Goal: Task Accomplishment & Management: Manage account settings

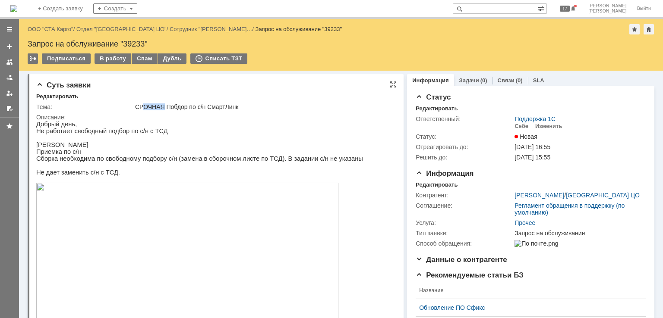
drag, startPoint x: 162, startPoint y: 103, endPoint x: 142, endPoint y: 103, distance: 20.3
click at [142, 104] on div "СРОЧНАЯ Побдор по с/н СмартЛинк" at bounding box center [263, 107] width 256 height 7
click at [175, 124] on p "Добрый день," at bounding box center [199, 124] width 327 height 7
click at [517, 128] on div "Себе" at bounding box center [521, 126] width 14 height 7
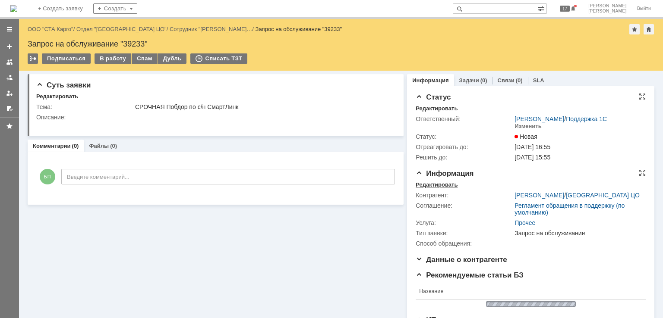
click at [434, 182] on div "Редактировать" at bounding box center [437, 185] width 42 height 7
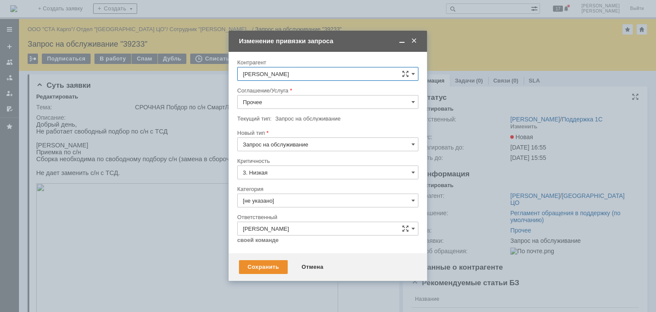
click at [278, 102] on input "Прочее" at bounding box center [327, 102] width 181 height 14
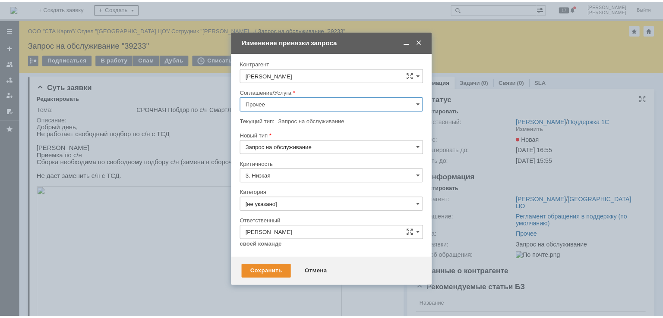
scroll to position [294, 0]
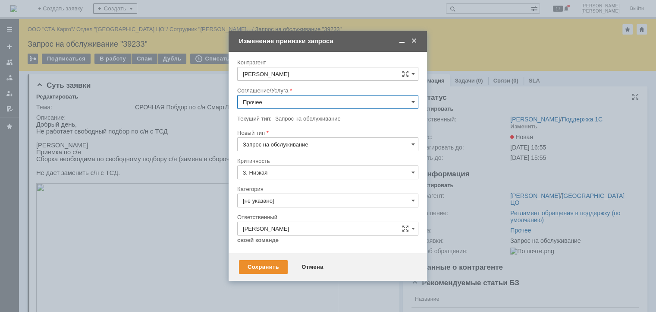
click at [296, 187] on div "WMS Сборка ТСД" at bounding box center [328, 194] width 180 height 14
type input "WMS Сборка ТСД"
click at [258, 265] on div "Сохранить" at bounding box center [263, 267] width 49 height 14
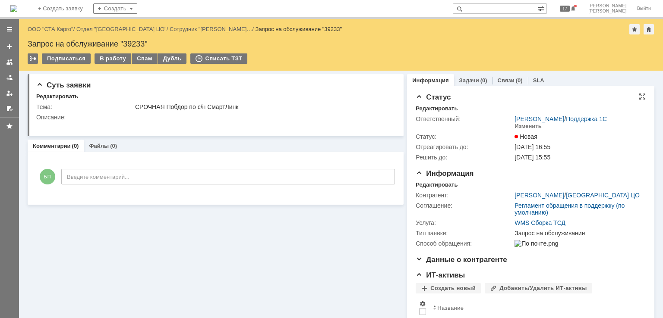
scroll to position [0, 0]
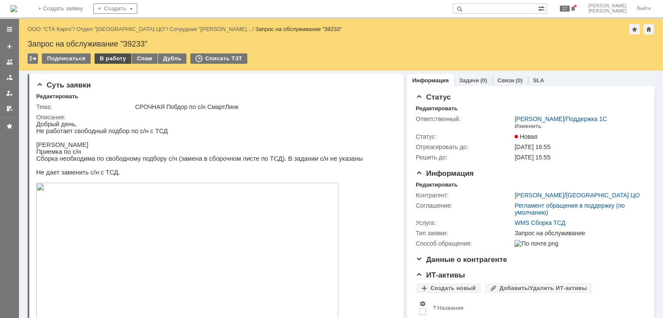
click at [110, 58] on div "В работу" at bounding box center [112, 59] width 37 height 10
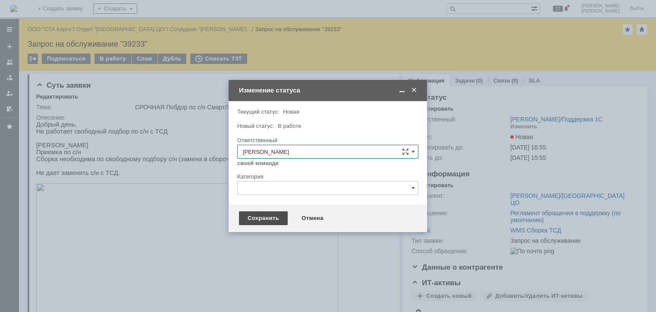
click at [255, 216] on div "Сохранить" at bounding box center [263, 218] width 49 height 14
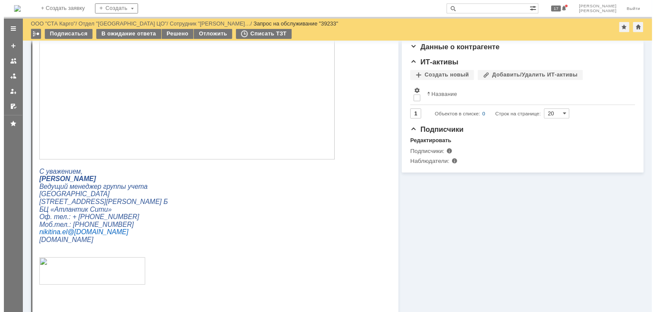
scroll to position [129, 0]
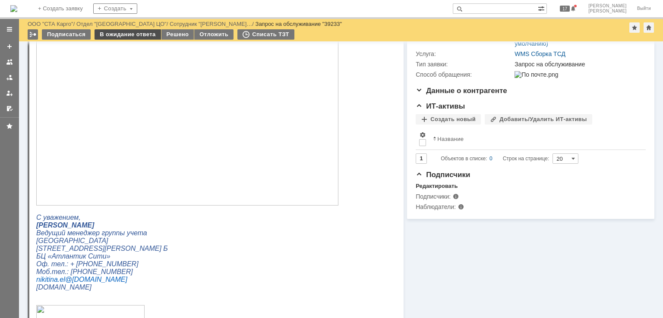
click at [125, 37] on div "В ожидание ответа" at bounding box center [127, 34] width 66 height 10
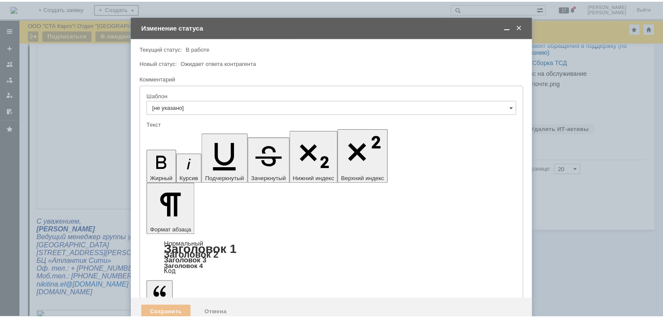
scroll to position [0, 0]
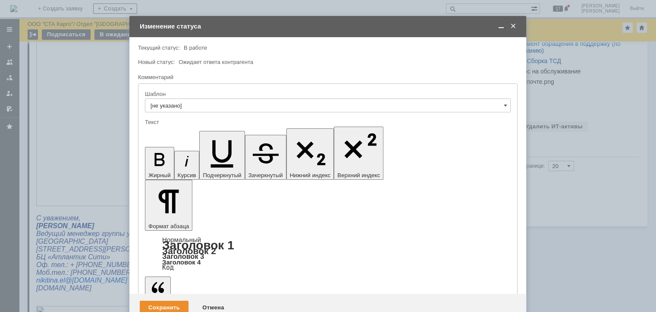
drag, startPoint x: 197, startPoint y: 2393, endPoint x: 149, endPoint y: 2393, distance: 47.9
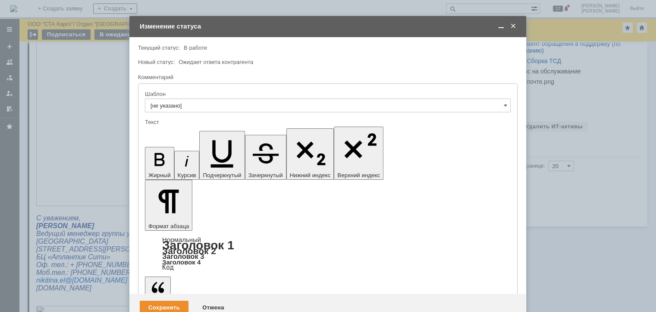
drag, startPoint x: 309, startPoint y: 2406, endPoint x: 197, endPoint y: 2407, distance: 111.3
drag, startPoint x: 310, startPoint y: 2406, endPoint x: 196, endPoint y: 2404, distance: 114.4
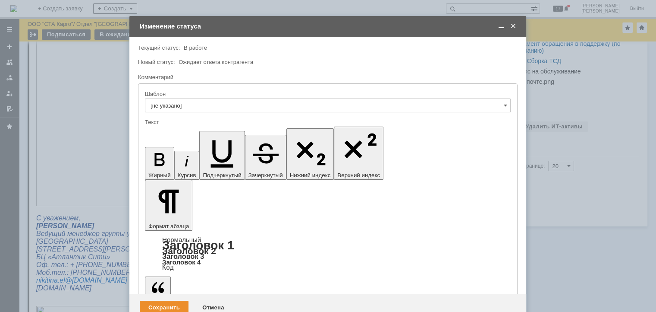
click at [154, 153] on icon "button" at bounding box center [159, 159] width 10 height 13
drag, startPoint x: 318, startPoint y: 2391, endPoint x: 248, endPoint y: 2390, distance: 70.8
click at [154, 153] on icon "button" at bounding box center [159, 159] width 10 height 13
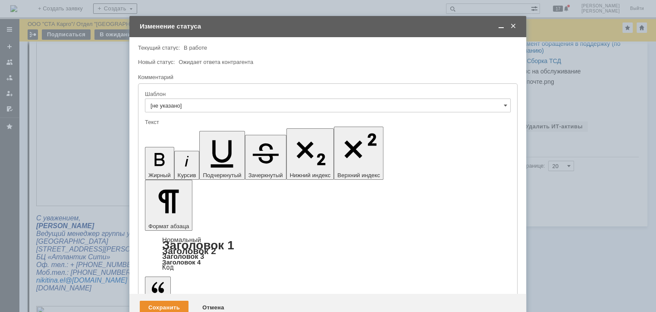
click at [162, 300] on div "Сохранить" at bounding box center [164, 307] width 49 height 14
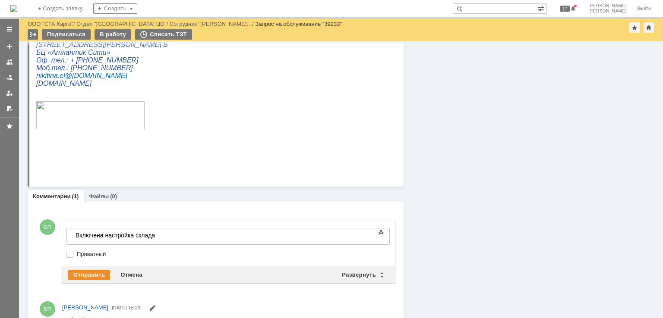
click at [469, 142] on div "Информация Задачи (0) Связи (0) SLA Статус Редактировать Ответственный: Бабунов…" at bounding box center [528, 31] width 251 height 661
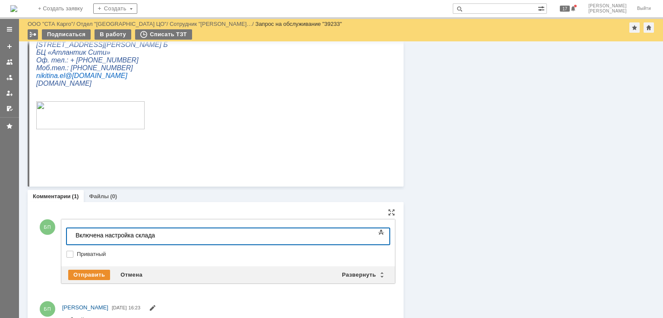
click at [179, 238] on div "Включена настройка склада" at bounding box center [137, 235] width 123 height 7
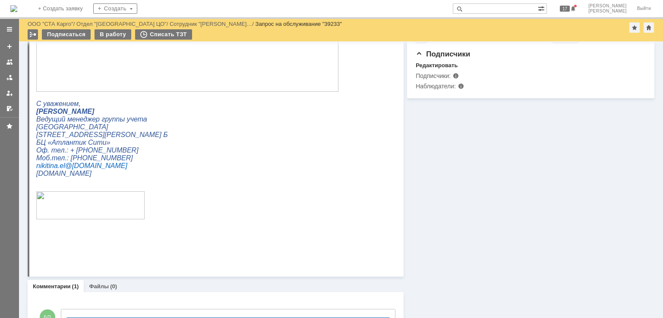
scroll to position [380, 0]
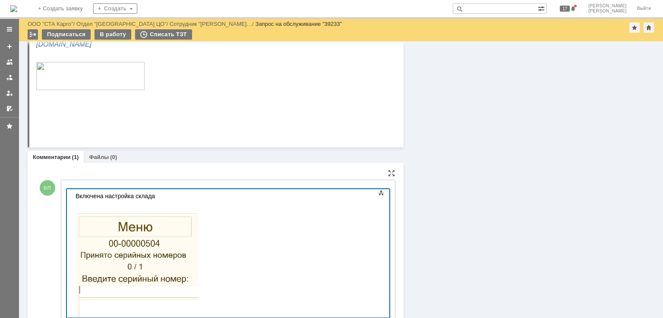
drag, startPoint x: 223, startPoint y: 378, endPoint x: 169, endPoint y: 193, distance: 193.3
click at [164, 192] on body "Включена настройка склада" at bounding box center [136, 261] width 129 height 145
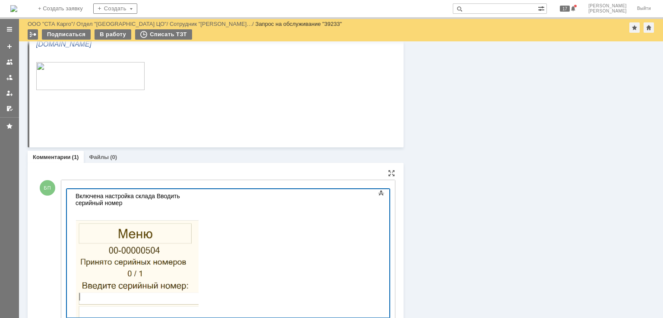
scroll to position [0, 3]
click at [198, 199] on div "Включена настройка склада Вводить серийный номер()" at bounding box center [137, 200] width 123 height 14
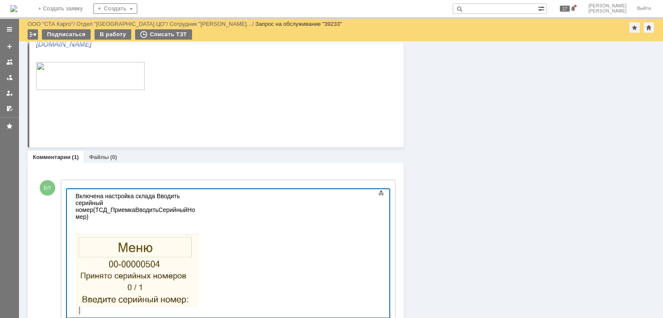
scroll to position [22, 3]
click at [198, 195] on div "Включена настройка склада Вводить серийный номер(ТСД_ПриемкаВводитьСерийныйНоме…" at bounding box center [137, 207] width 123 height 28
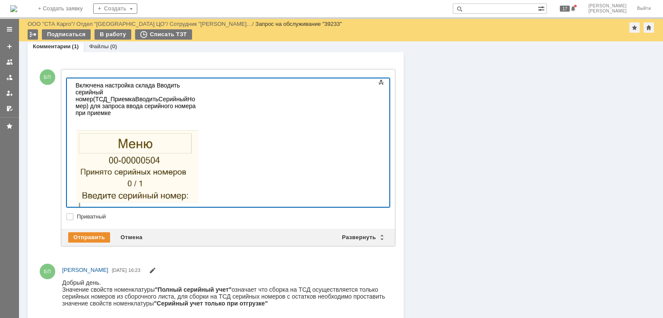
scroll to position [500, 0]
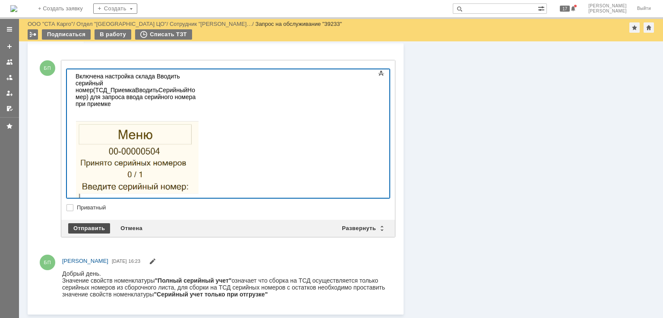
click at [104, 233] on div "Отправить" at bounding box center [89, 229] width 42 height 10
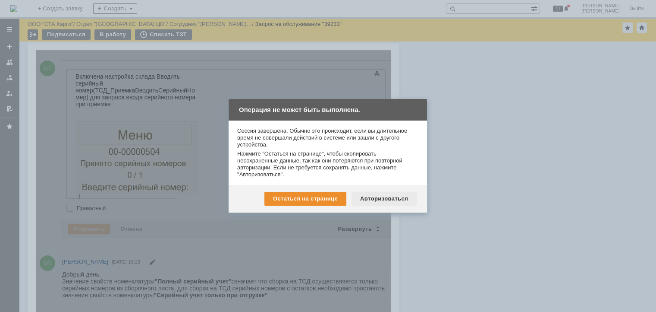
click at [371, 198] on div "Авторизоваться" at bounding box center [384, 199] width 65 height 14
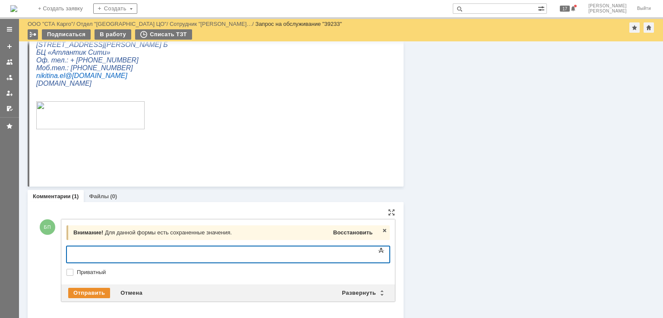
click at [355, 227] on div "Восстановить" at bounding box center [352, 232] width 43 height 11
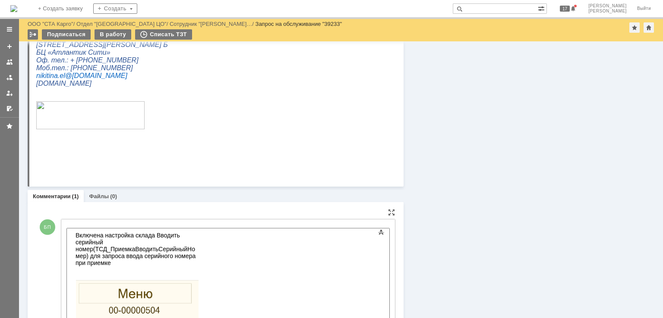
scroll to position [500, 0]
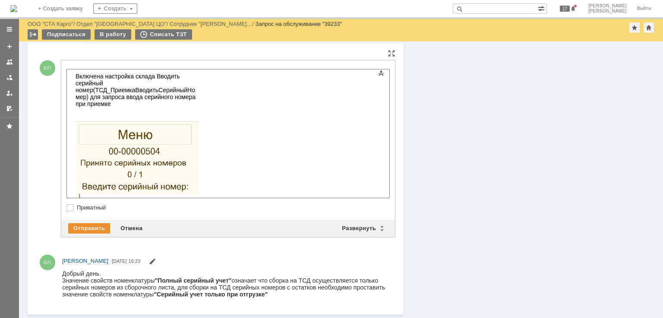
click at [101, 221] on div "Отправить Отмена Развернуть Свернуть" at bounding box center [228, 228] width 334 height 17
click at [98, 225] on div "Отправить" at bounding box center [89, 229] width 42 height 10
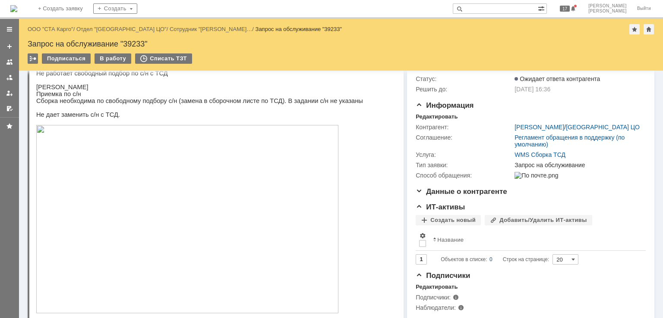
scroll to position [0, 0]
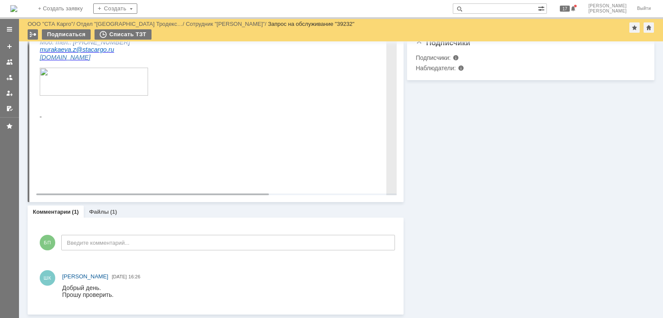
scroll to position [88, 0]
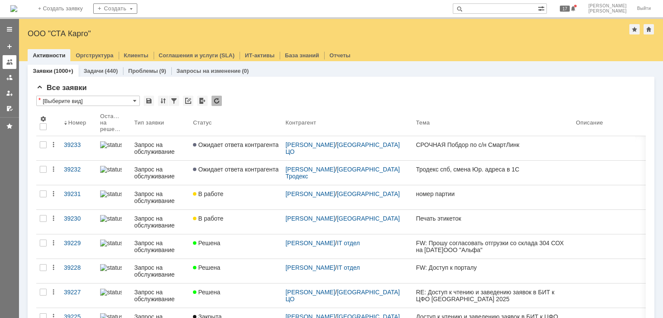
click at [7, 62] on div at bounding box center [9, 62] width 7 height 7
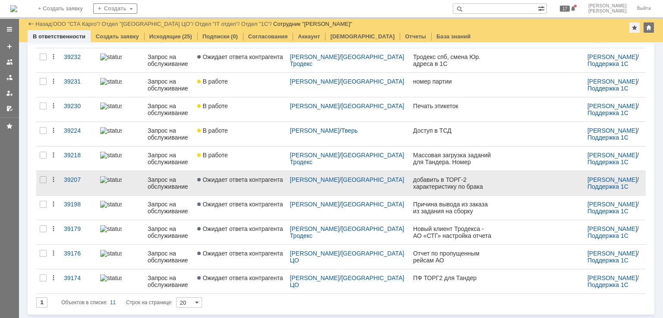
scroll to position [102, 0]
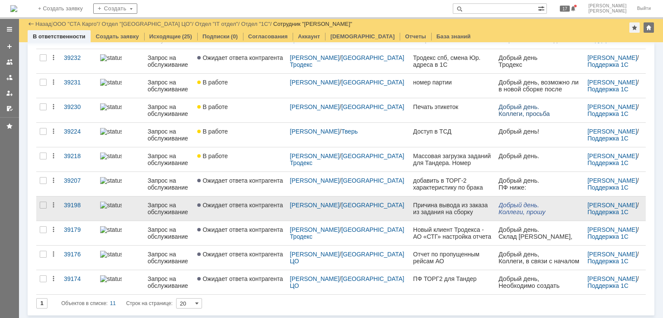
click at [266, 213] on link "Ожидает ответа контрагента" at bounding box center [240, 209] width 92 height 24
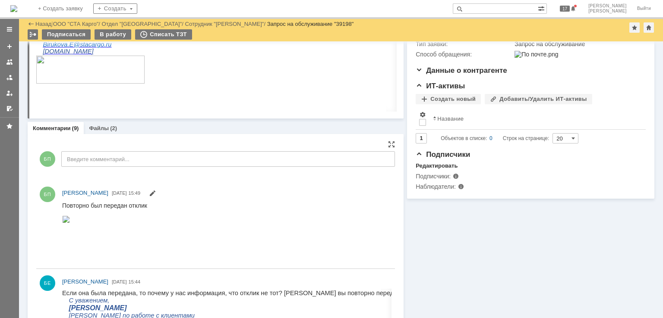
scroll to position [36, 0]
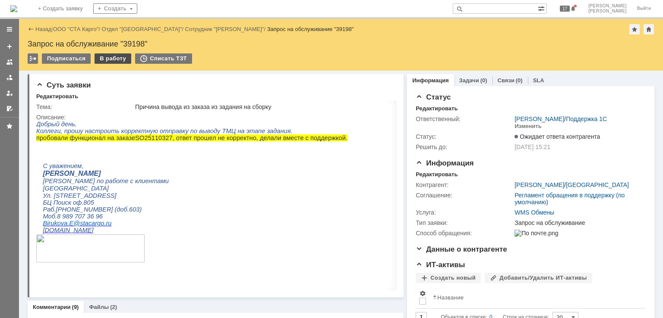
click at [108, 59] on div "В работу" at bounding box center [112, 59] width 37 height 10
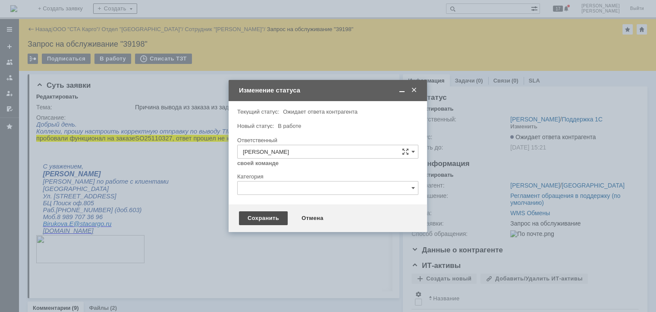
click at [255, 215] on div "Сохранить" at bounding box center [263, 218] width 49 height 14
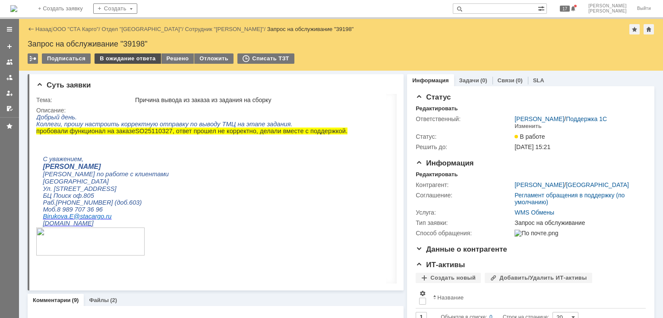
click at [114, 56] on div "В ожидание ответа" at bounding box center [127, 59] width 66 height 10
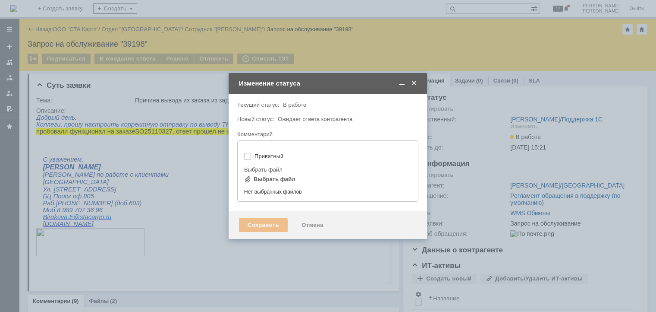
type input "[не указано]"
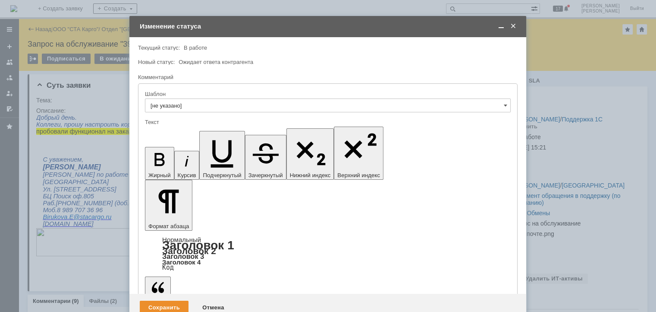
click at [169, 300] on div "Сохранить" at bounding box center [164, 307] width 49 height 14
